Goal: Task Accomplishment & Management: Manage account settings

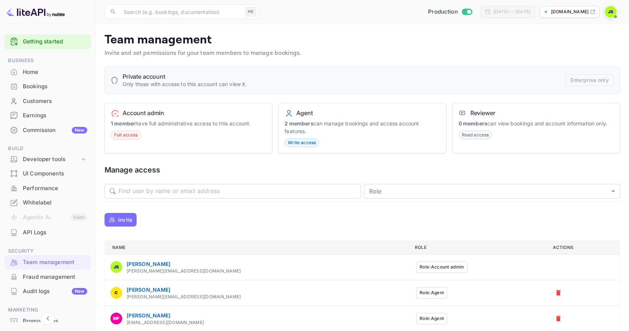
click at [50, 78] on div "Home" at bounding box center [47, 72] width 86 height 14
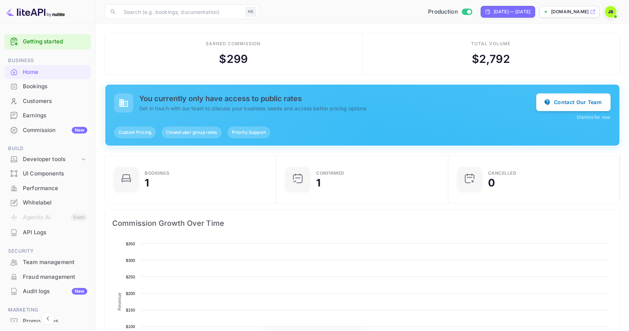
scroll to position [120, 167]
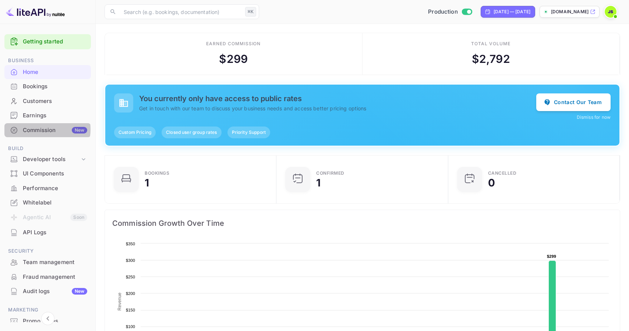
click at [36, 130] on div "Commission New" at bounding box center [55, 130] width 64 height 8
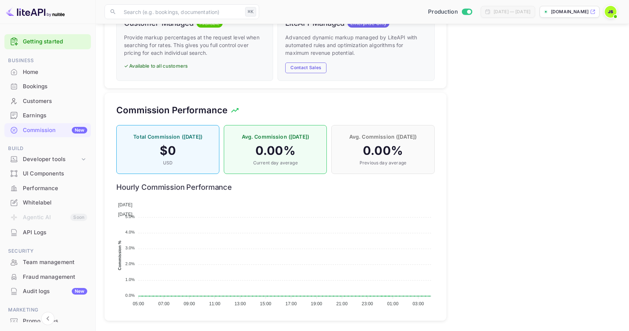
scroll to position [515, 0]
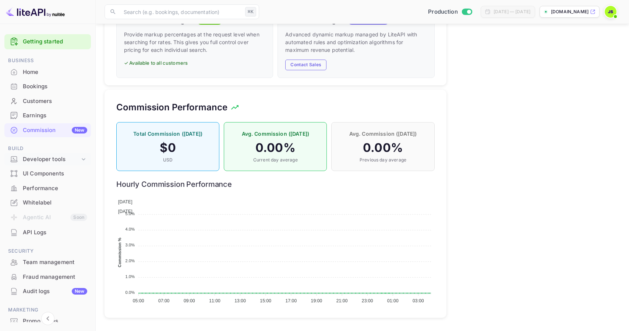
click at [78, 161] on div "Developer tools" at bounding box center [51, 159] width 57 height 8
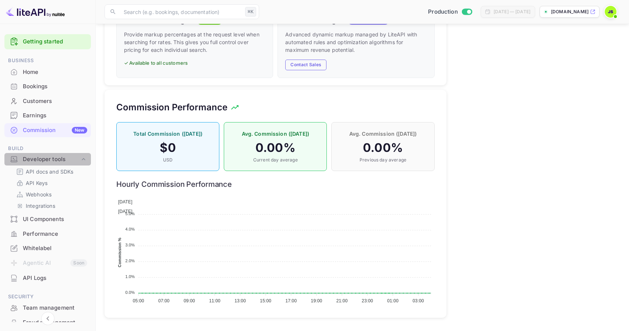
click at [80, 160] on icon at bounding box center [83, 159] width 7 height 7
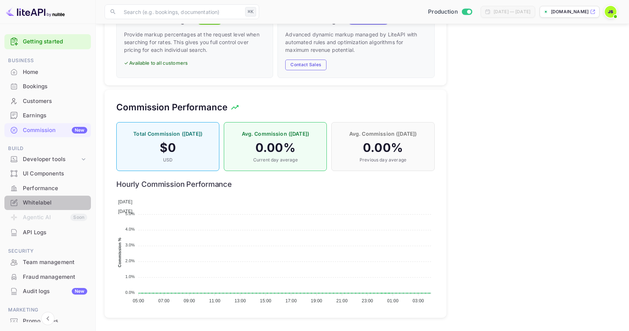
click at [48, 200] on div "Whitelabel" at bounding box center [55, 203] width 64 height 8
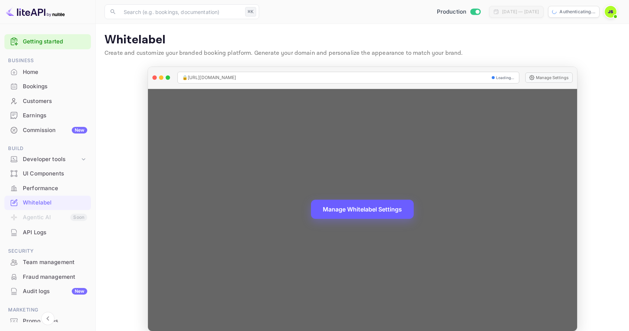
click at [360, 208] on button "Manage Whitelabel Settings" at bounding box center [362, 209] width 103 height 19
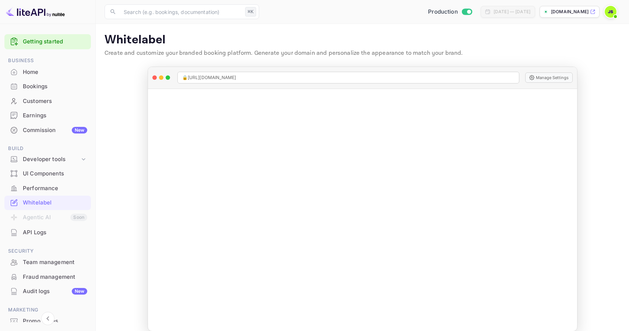
click at [45, 125] on div "Commission New" at bounding box center [47, 130] width 86 height 14
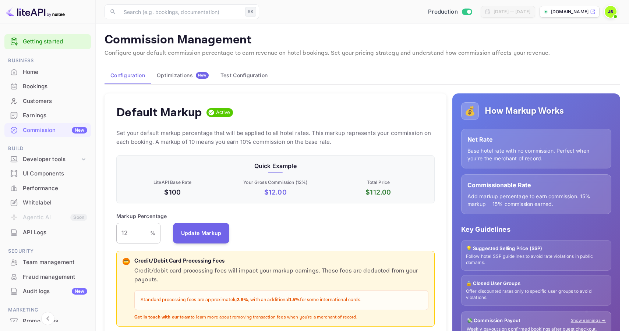
click at [135, 230] on input "12" at bounding box center [133, 233] width 34 height 21
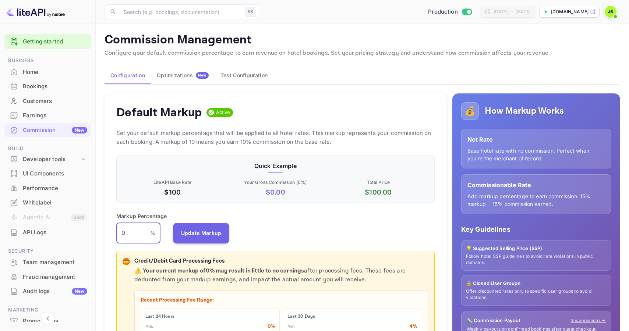
scroll to position [131, 318]
click at [130, 231] on input "0" at bounding box center [133, 233] width 34 height 21
click at [133, 233] on input "1.5" at bounding box center [133, 233] width 34 height 21
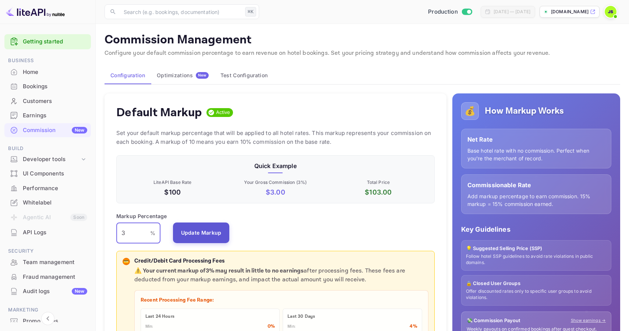
click at [196, 237] on button "Update Markup" at bounding box center [201, 233] width 57 height 21
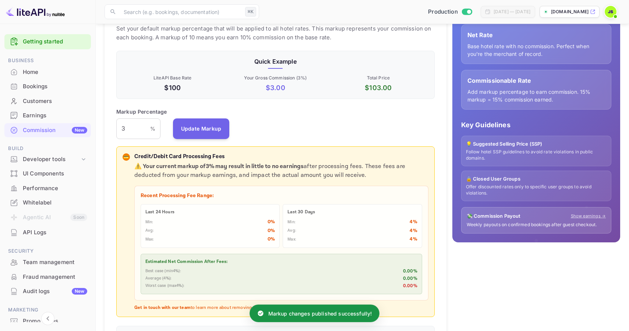
scroll to position [105, 0]
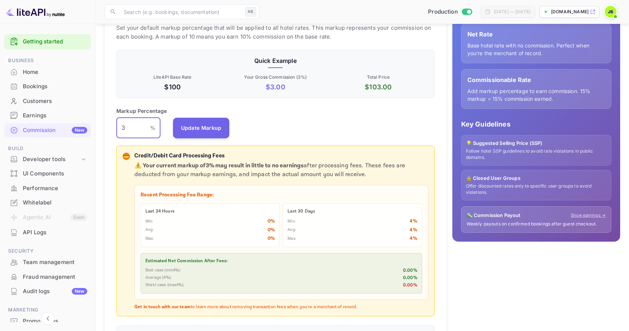
click at [130, 127] on input "3" at bounding box center [133, 128] width 34 height 21
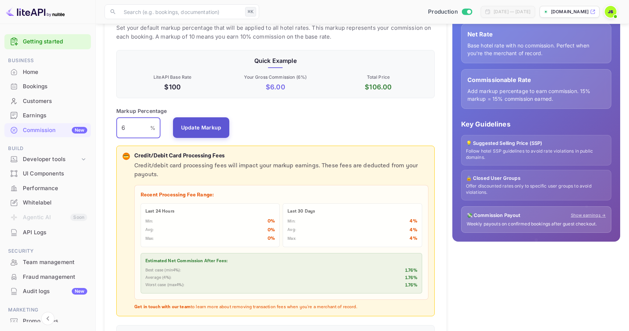
click at [190, 130] on button "Update Markup" at bounding box center [201, 127] width 57 height 21
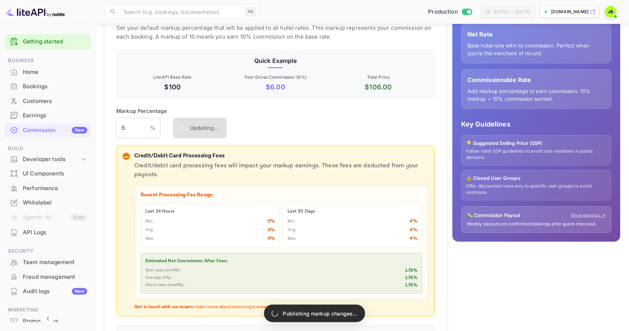
scroll to position [105, 0]
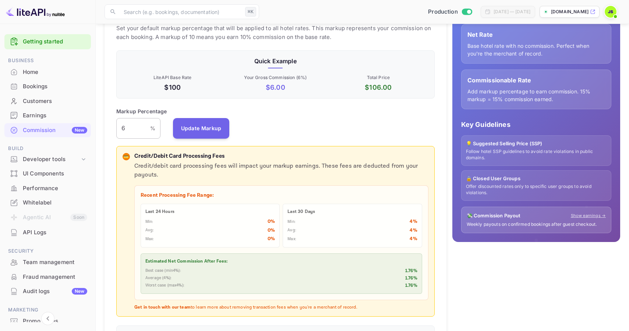
click at [133, 130] on input "6" at bounding box center [133, 128] width 34 height 21
click at [198, 126] on button "Update Markup" at bounding box center [201, 128] width 57 height 21
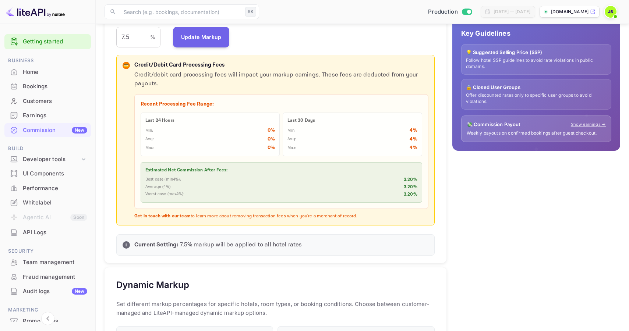
scroll to position [140, 0]
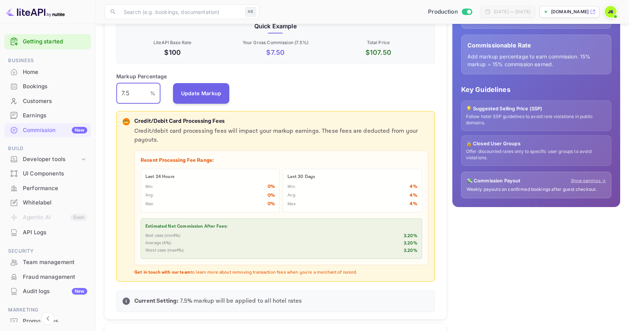
click at [130, 96] on input "7.5" at bounding box center [133, 93] width 34 height 21
type input "10"
click at [197, 91] on button "Update Markup" at bounding box center [201, 93] width 57 height 21
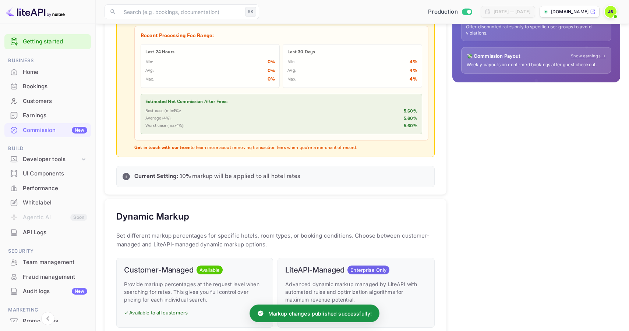
scroll to position [0, 0]
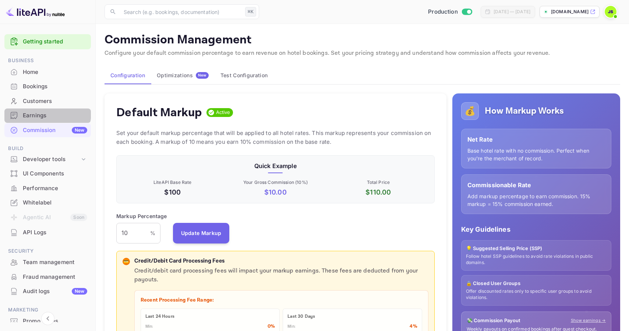
click at [44, 112] on div "Earnings" at bounding box center [55, 115] width 64 height 8
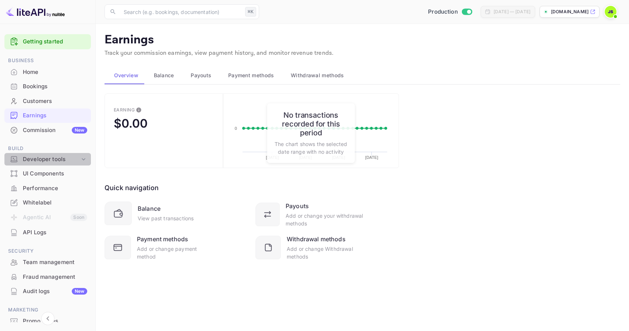
click at [51, 159] on div "Developer tools" at bounding box center [51, 159] width 57 height 8
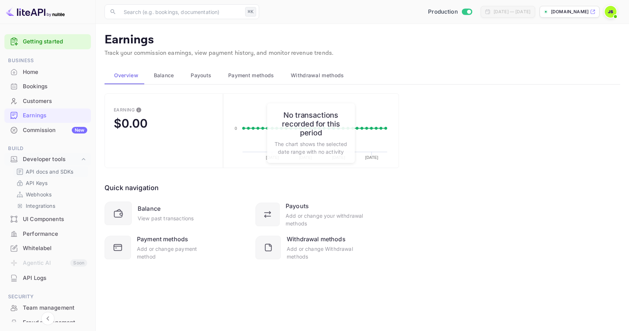
click at [46, 171] on p "API docs and SDKs" at bounding box center [50, 172] width 48 height 8
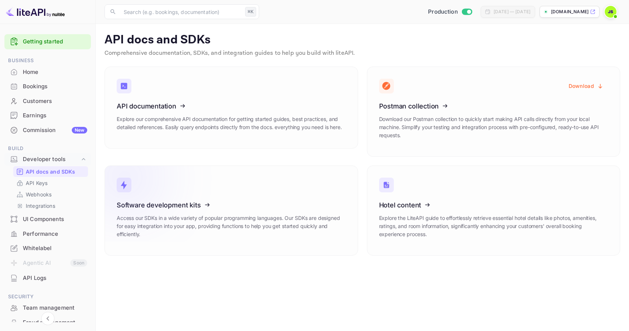
click at [248, 197] on link "Software development kits Access our SDKs in a wide variety of popular programm…" at bounding box center [231, 211] width 254 height 90
click at [205, 100] on icon at bounding box center [162, 105] width 114 height 76
click at [443, 202] on icon at bounding box center [424, 204] width 114 height 76
